Goal: Check status: Check status

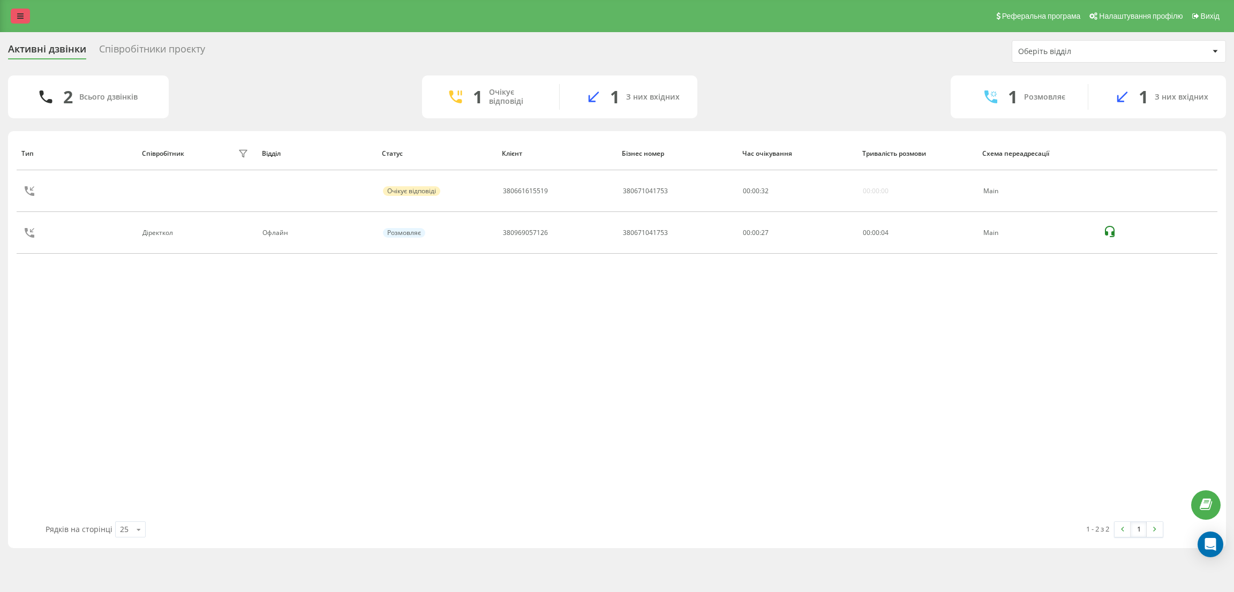
click at [14, 16] on link at bounding box center [20, 16] width 19 height 15
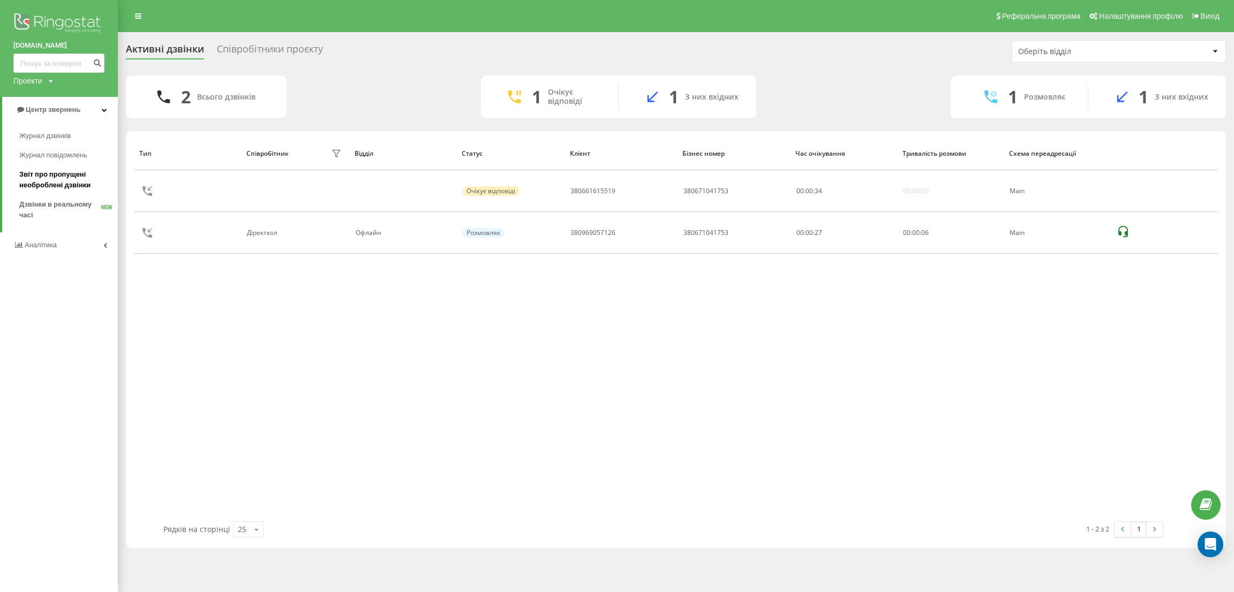
click at [54, 177] on span "Звіт про пропущені необроблені дзвінки" at bounding box center [65, 179] width 93 height 21
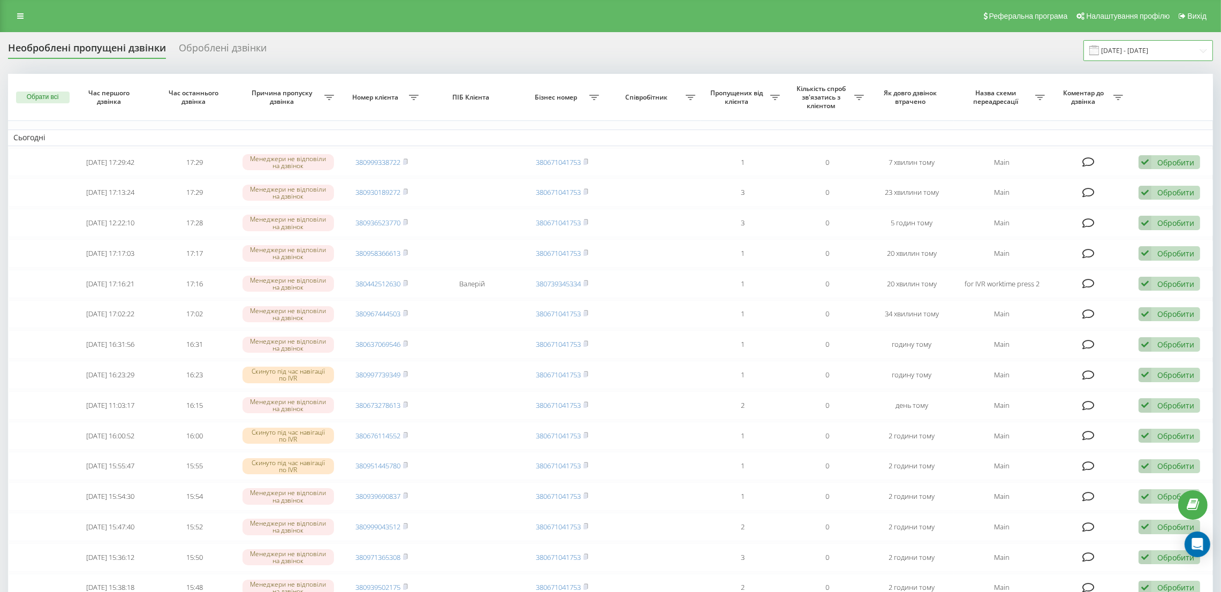
click at [1180, 55] on input "[DATE] - [DATE]" at bounding box center [1149, 50] width 130 height 21
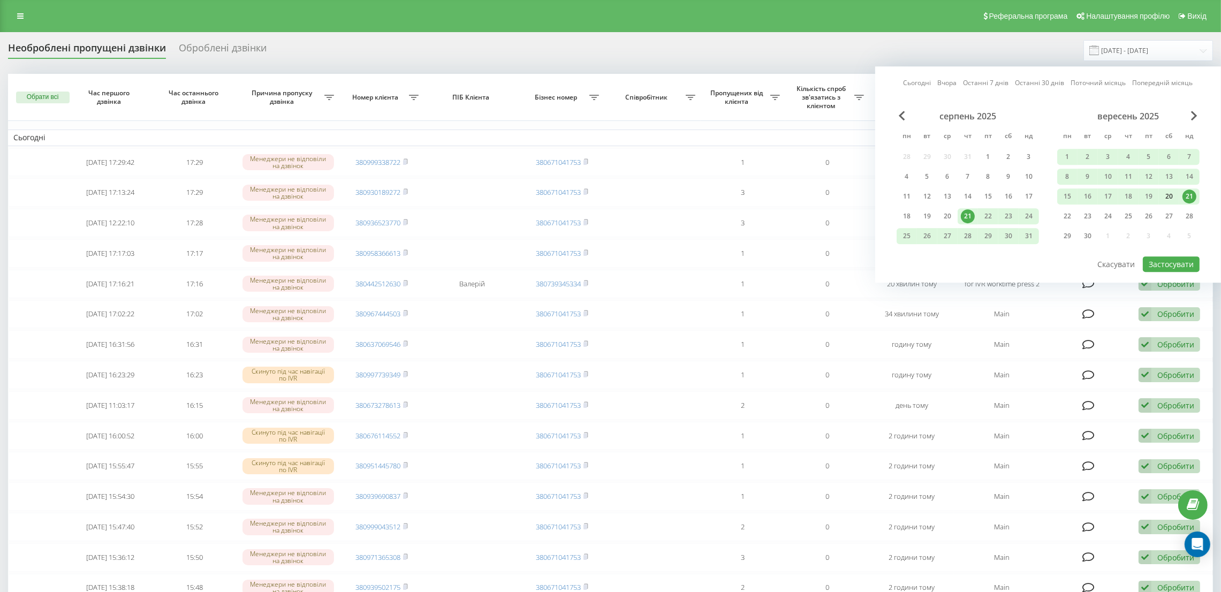
click at [1169, 199] on div "20" at bounding box center [1169, 197] width 14 height 14
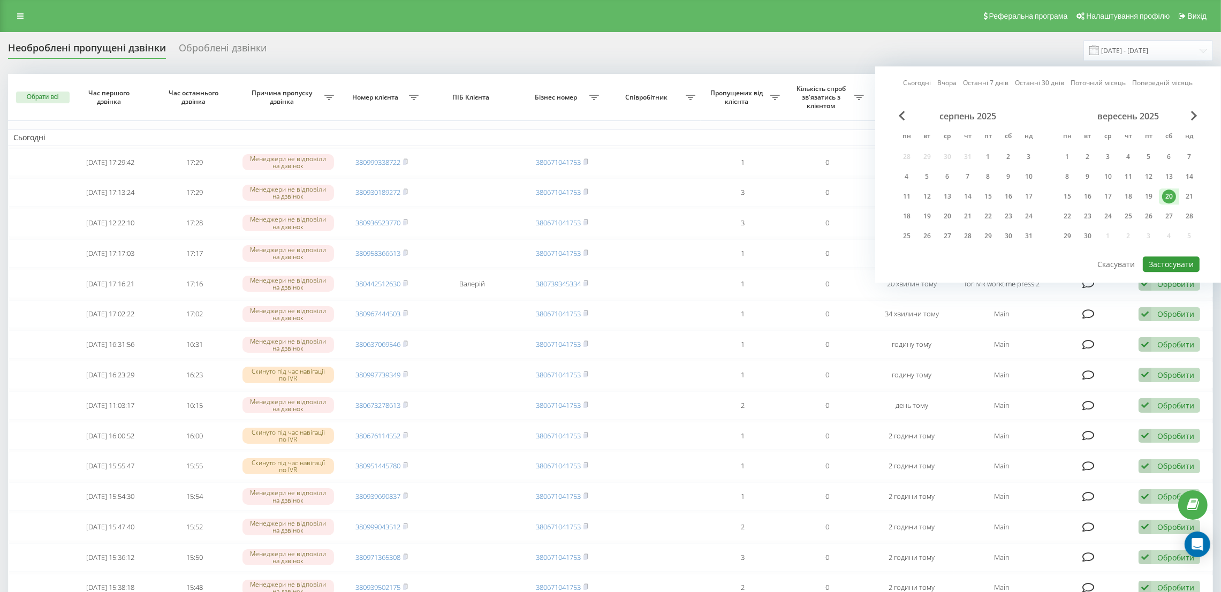
click at [1173, 256] on button "Застосувати" at bounding box center [1171, 264] width 57 height 16
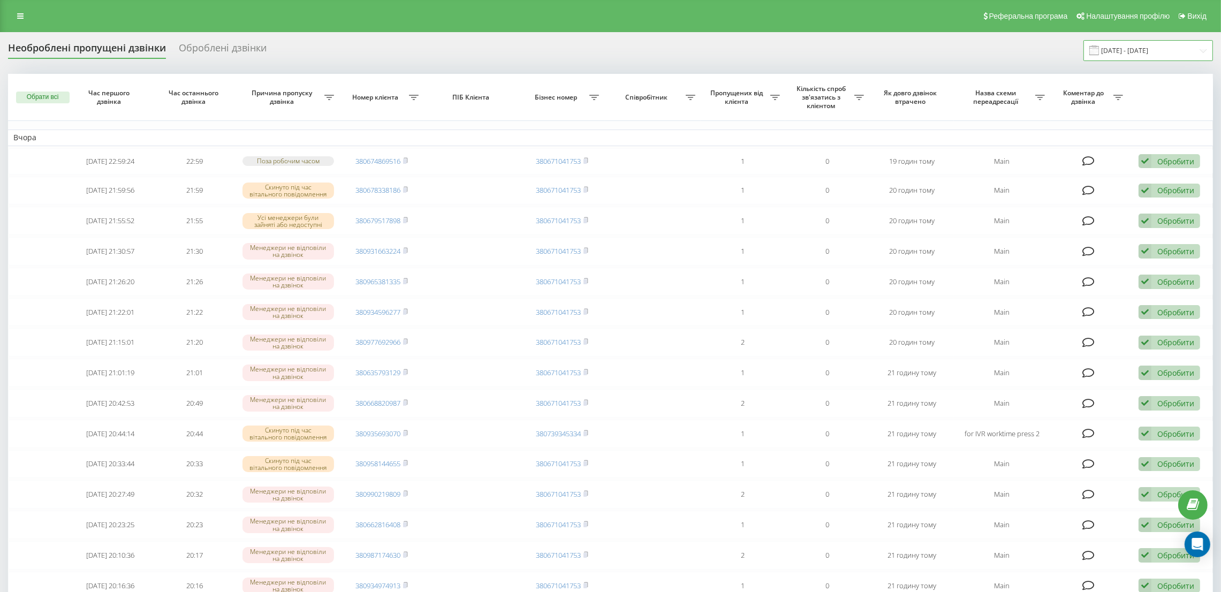
click at [1172, 56] on input "[DATE] - [DATE]" at bounding box center [1149, 50] width 130 height 21
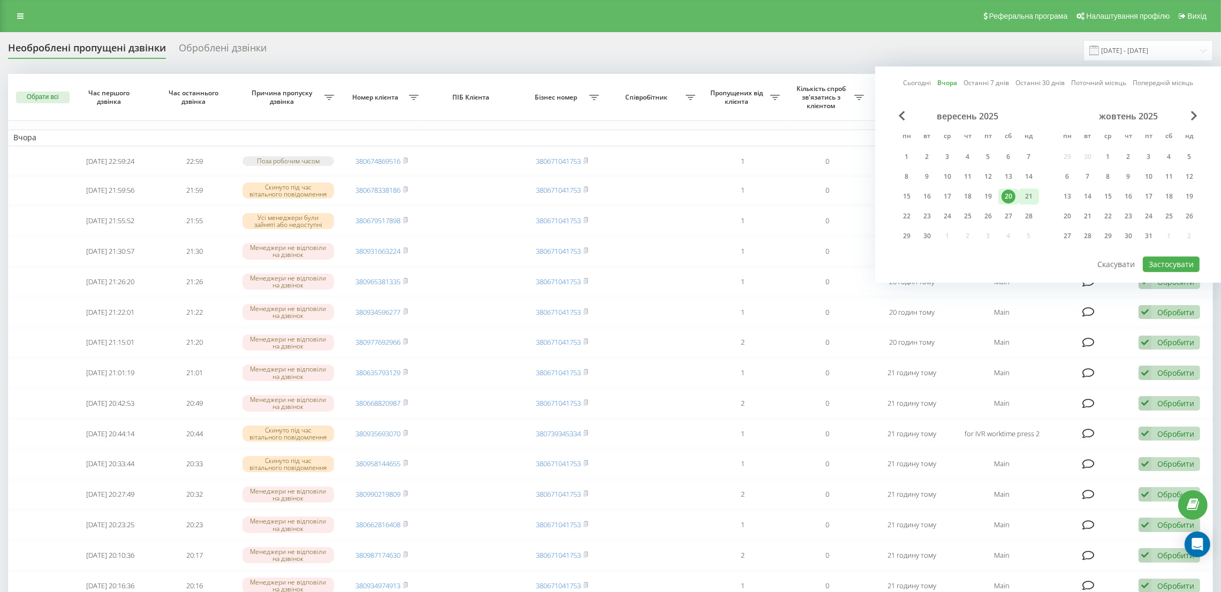
click at [1023, 190] on div "21" at bounding box center [1029, 197] width 14 height 14
click at [1154, 263] on button "Застосувати" at bounding box center [1171, 264] width 57 height 16
type input "[DATE] - [DATE]"
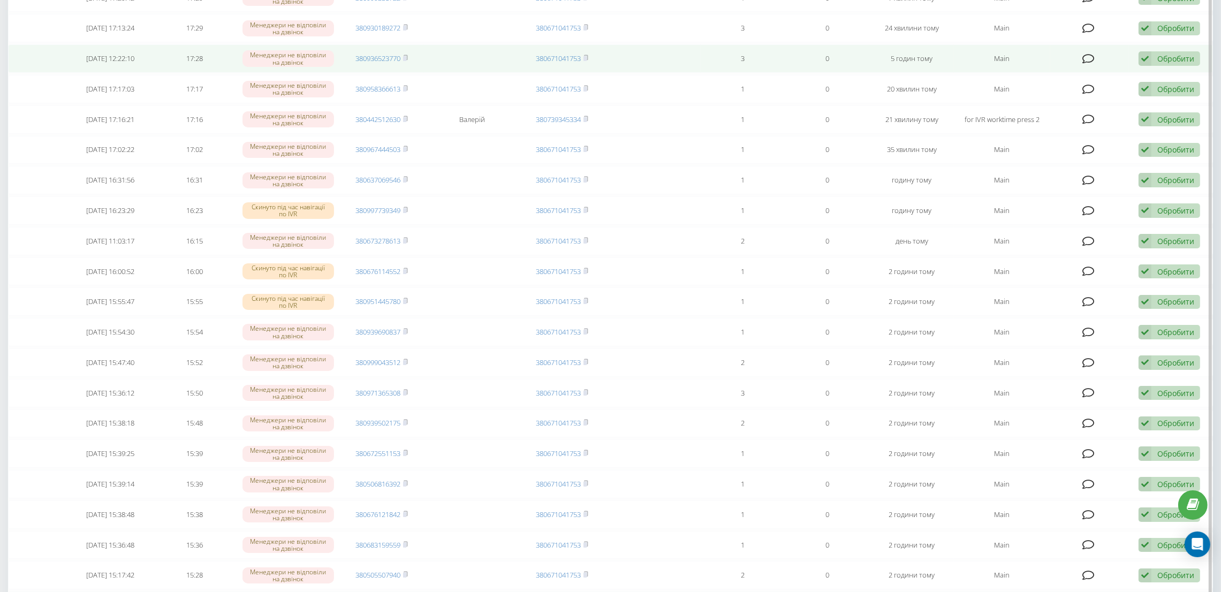
scroll to position [483, 0]
